Goal: Information Seeking & Learning: Learn about a topic

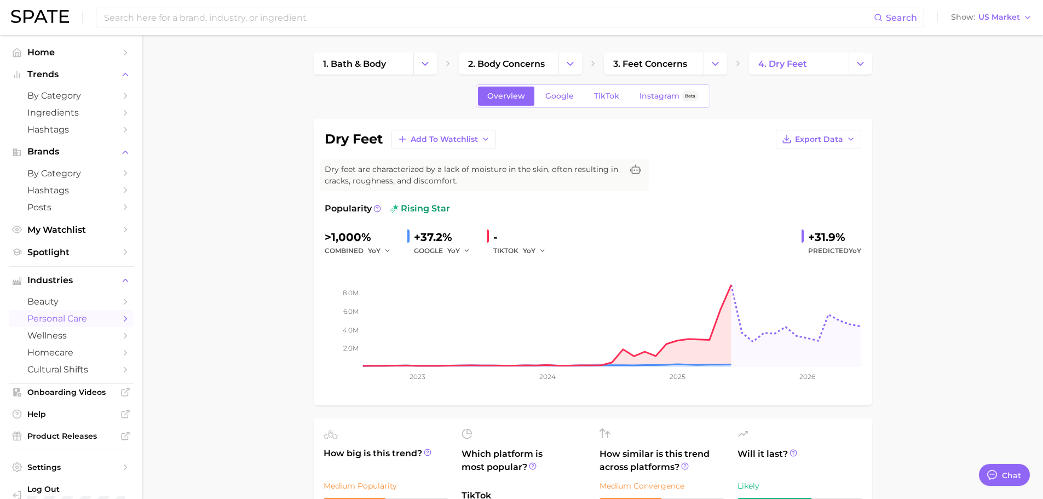
click at [262, 21] on input at bounding box center [488, 17] width 771 height 19
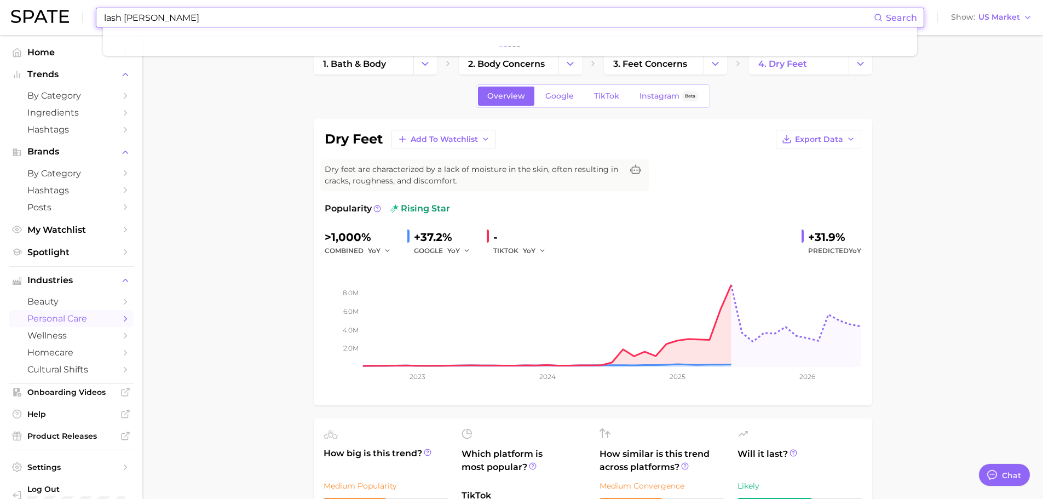
type input "lash [PERSON_NAME]"
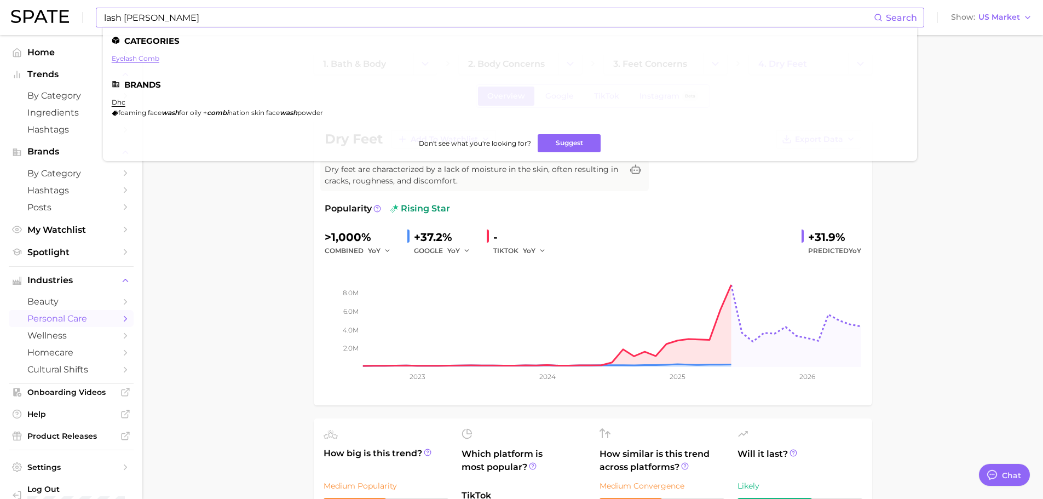
click at [150, 59] on link "eyelash comb" at bounding box center [136, 58] width 48 height 8
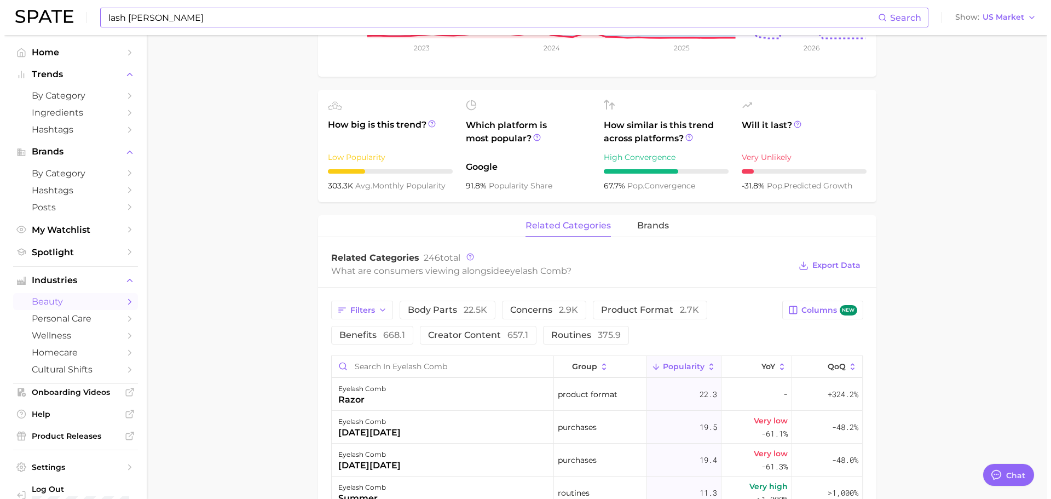
scroll to position [876, 0]
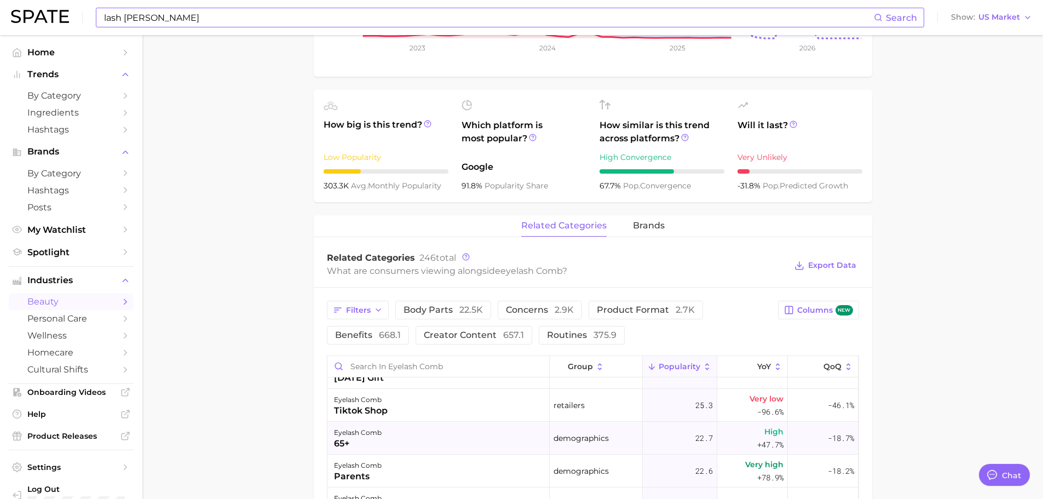
click at [340, 437] on div "65+" at bounding box center [358, 443] width 48 height 13
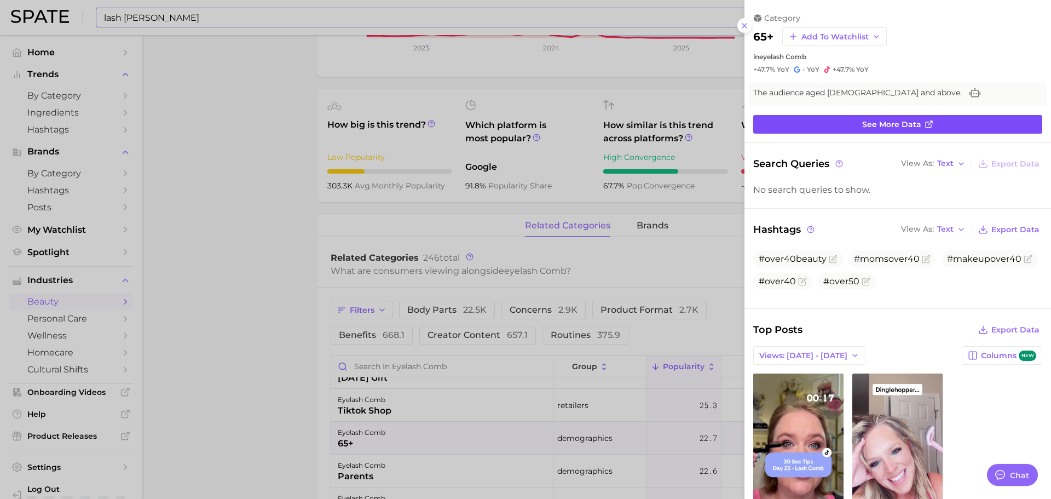
scroll to position [0, 0]
click at [839, 123] on link "See more data" at bounding box center [897, 124] width 289 height 19
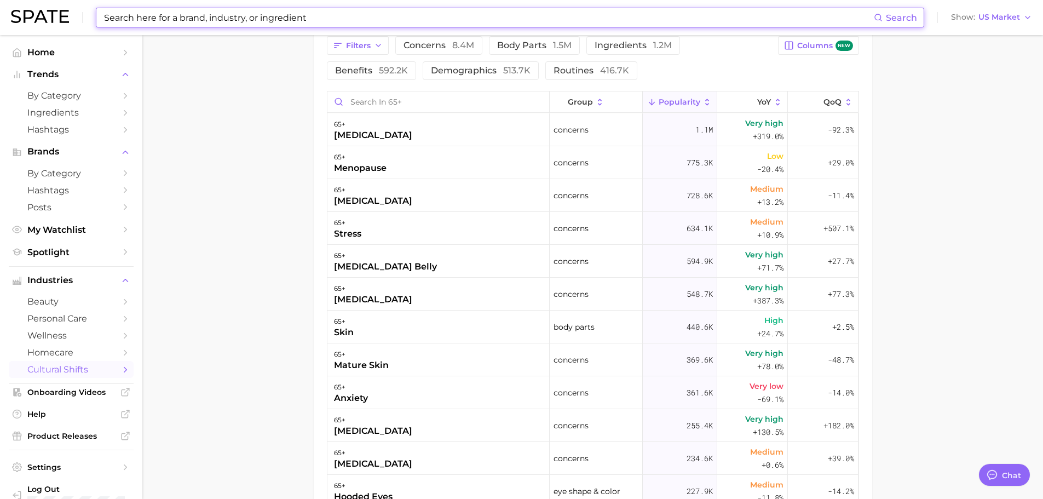
scroll to position [602, 0]
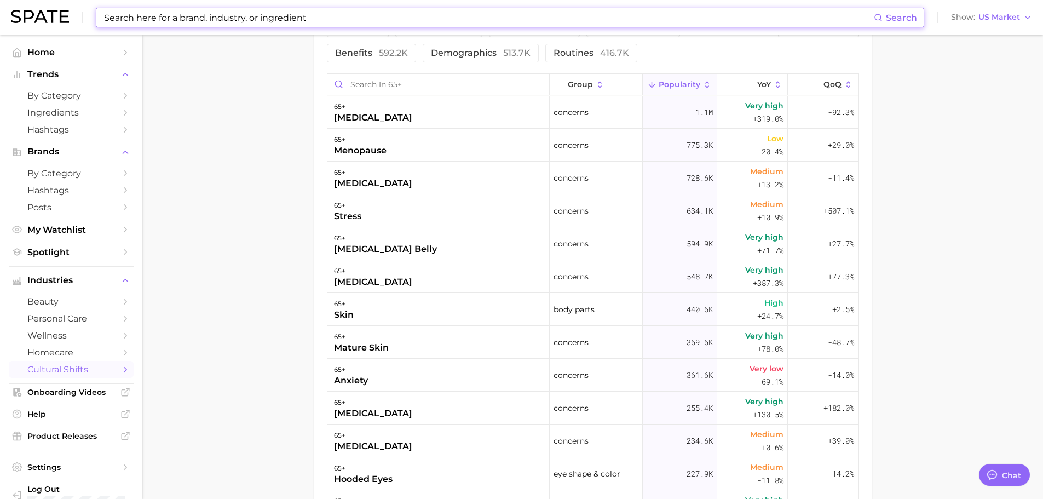
type input "lash [PERSON_NAME]"
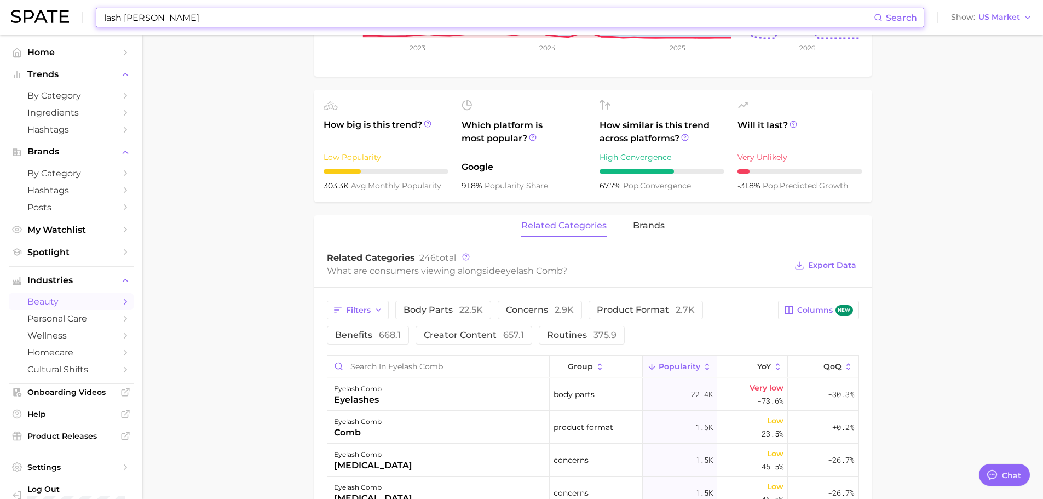
click at [191, 19] on input "lash [PERSON_NAME]" at bounding box center [488, 17] width 771 height 19
click at [156, 15] on input "lash [PERSON_NAME]" at bounding box center [488, 17] width 771 height 19
click at [145, 20] on input "lash [PERSON_NAME]" at bounding box center [488, 17] width 771 height 19
click at [144, 20] on input "lash [PERSON_NAME]" at bounding box center [488, 17] width 771 height 19
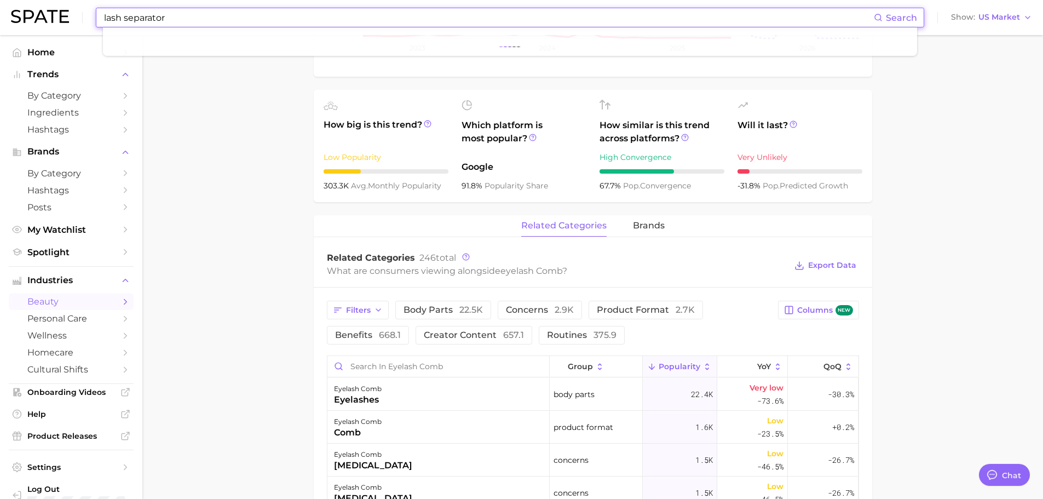
type input "lash separator"
click at [118, 59] on link "lash separator" at bounding box center [136, 58] width 49 height 8
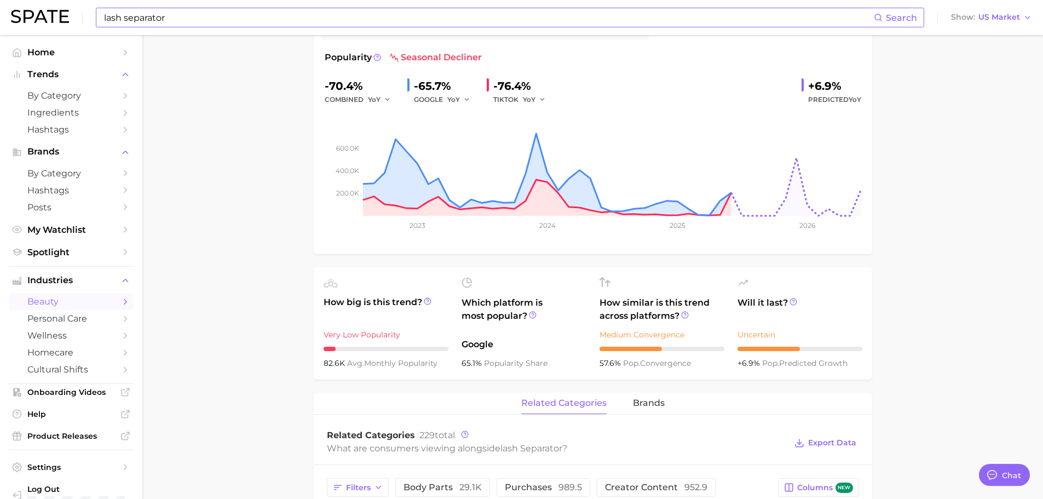
scroll to position [109, 0]
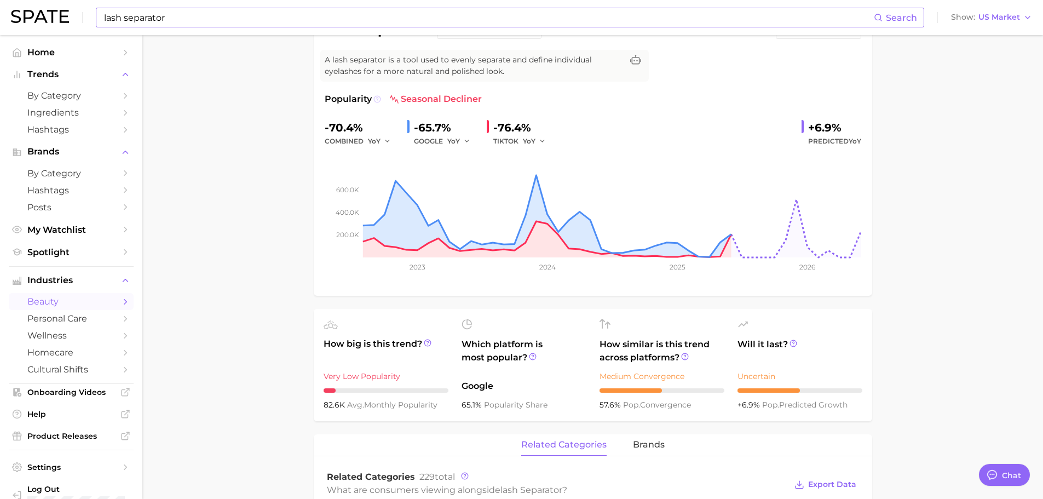
click at [380, 100] on icon at bounding box center [377, 99] width 8 height 8
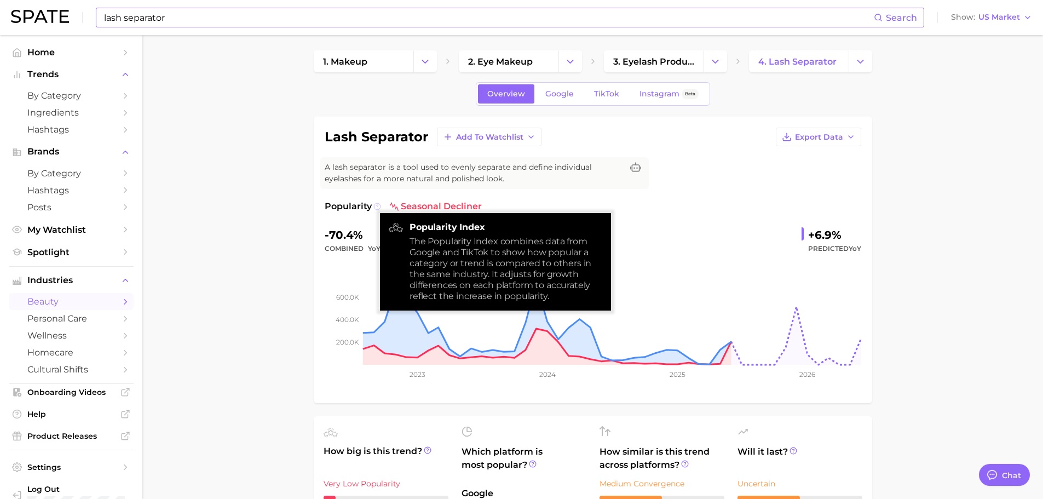
scroll to position [0, 0]
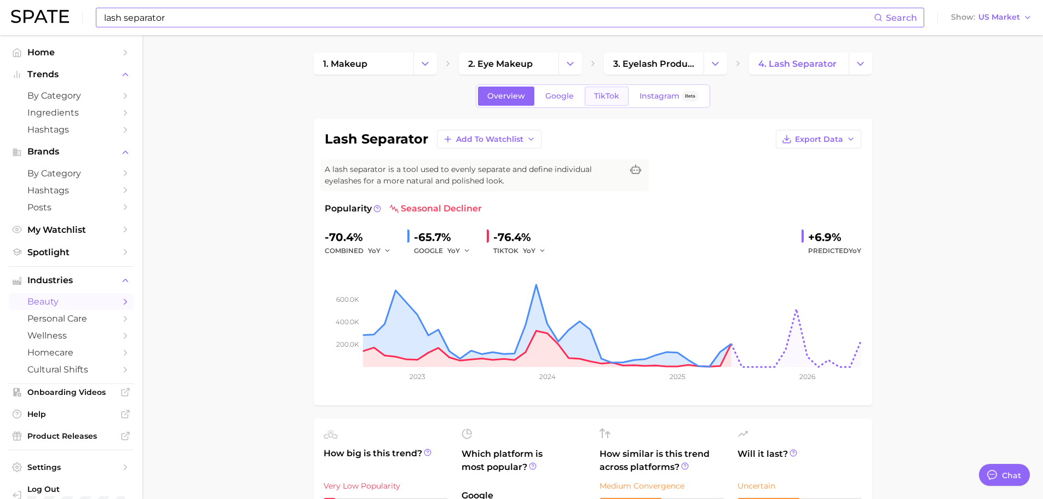
click at [596, 95] on span "TikTok" at bounding box center [606, 95] width 25 height 9
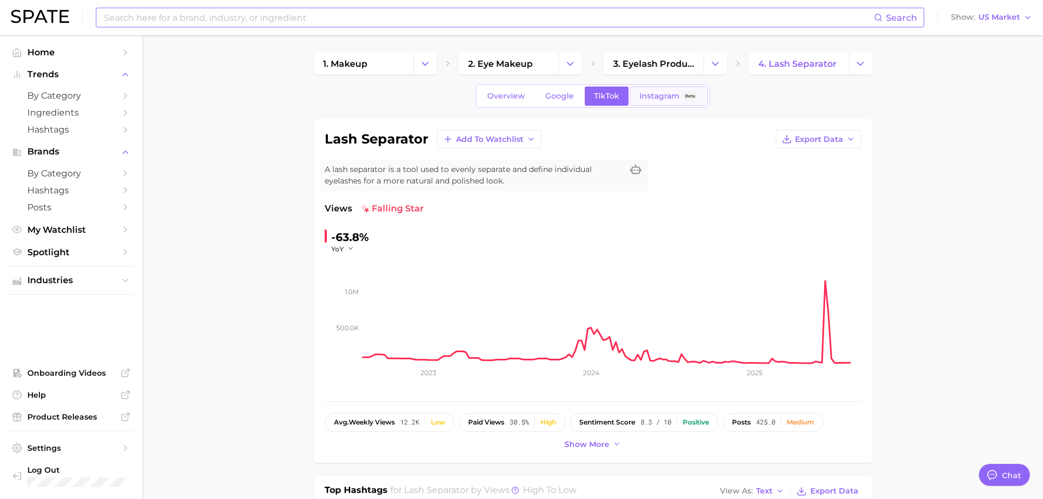
click at [664, 97] on span "Instagram" at bounding box center [659, 95] width 40 height 9
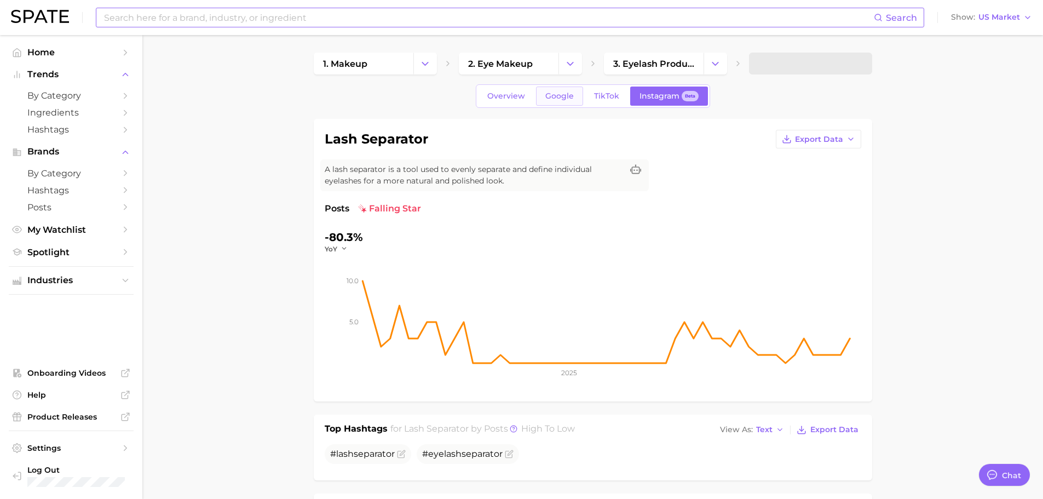
click at [563, 97] on span "Google" at bounding box center [559, 95] width 28 height 9
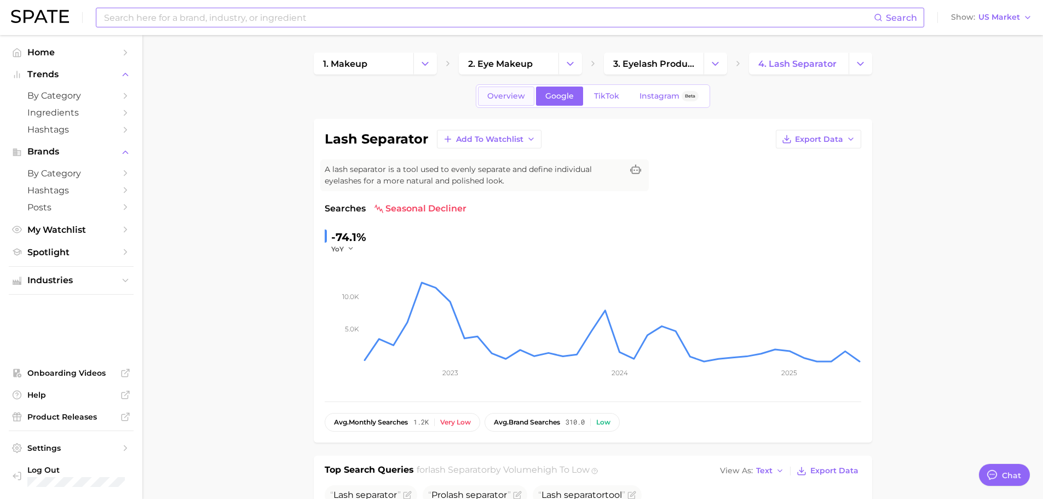
click at [512, 96] on span "Overview" at bounding box center [506, 95] width 38 height 9
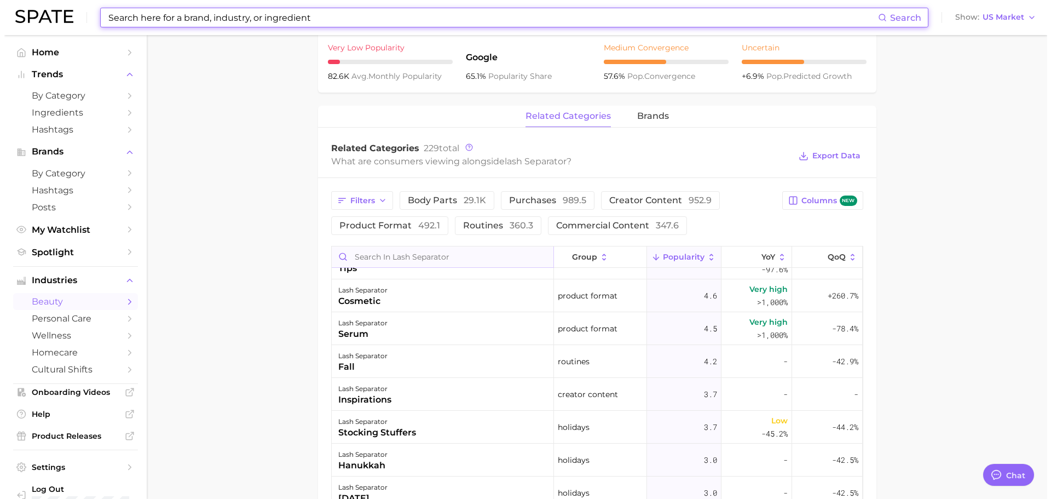
scroll to position [1314, 0]
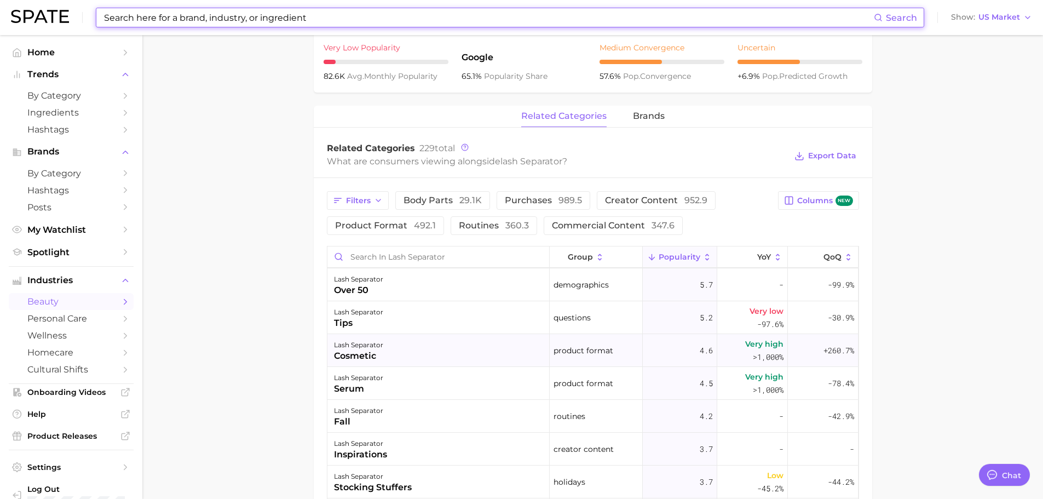
click at [359, 345] on div "lash separator" at bounding box center [358, 344] width 49 height 13
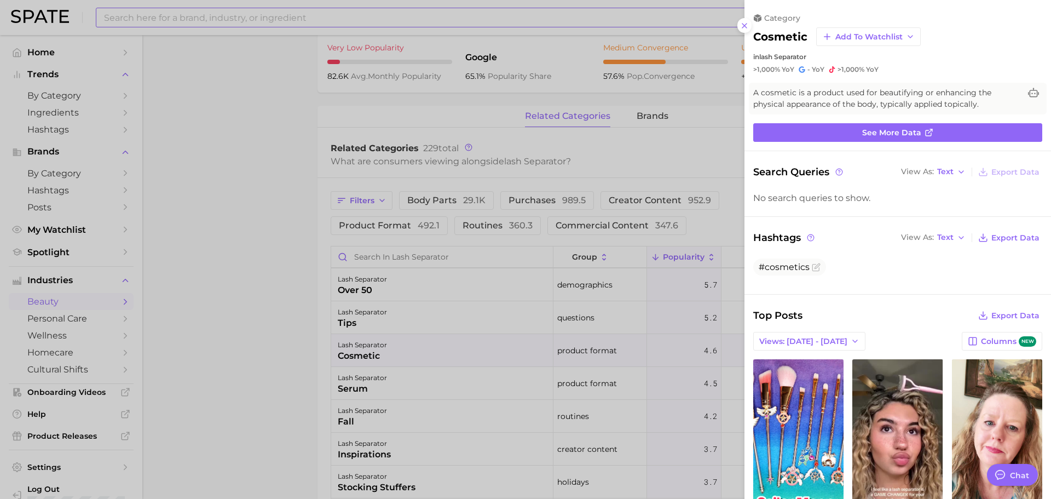
scroll to position [0, 0]
click at [816, 131] on link "See more data" at bounding box center [897, 132] width 289 height 19
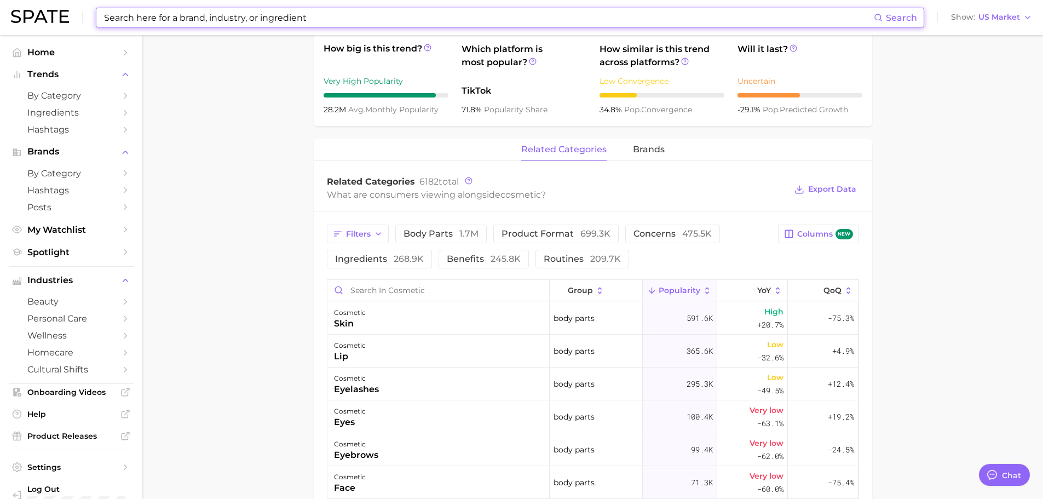
scroll to position [328, 0]
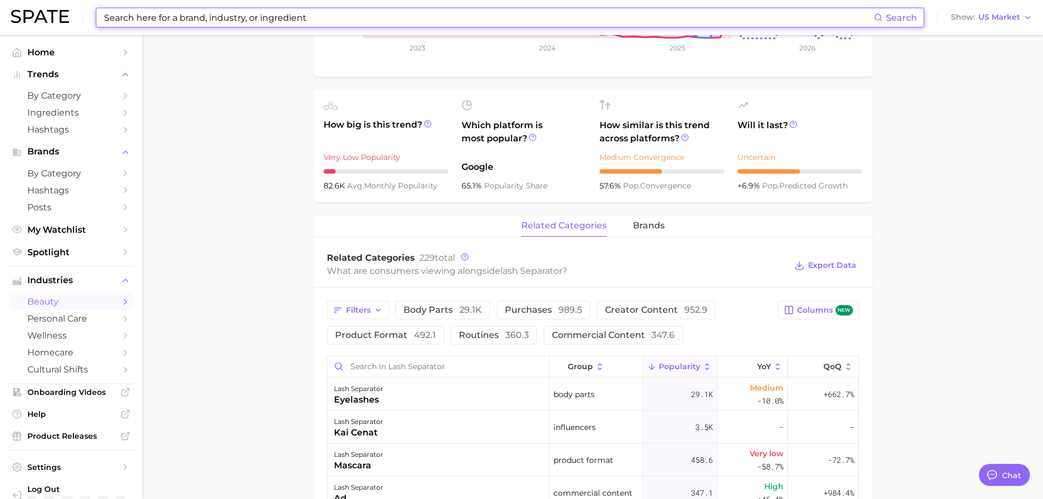
scroll to position [438, 0]
